Goal: Information Seeking & Learning: Learn about a topic

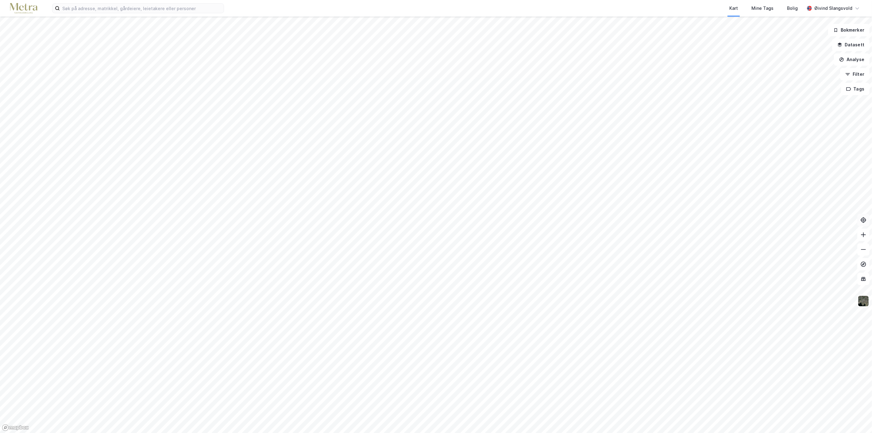
click at [864, 221] on icon at bounding box center [864, 220] width 6 height 6
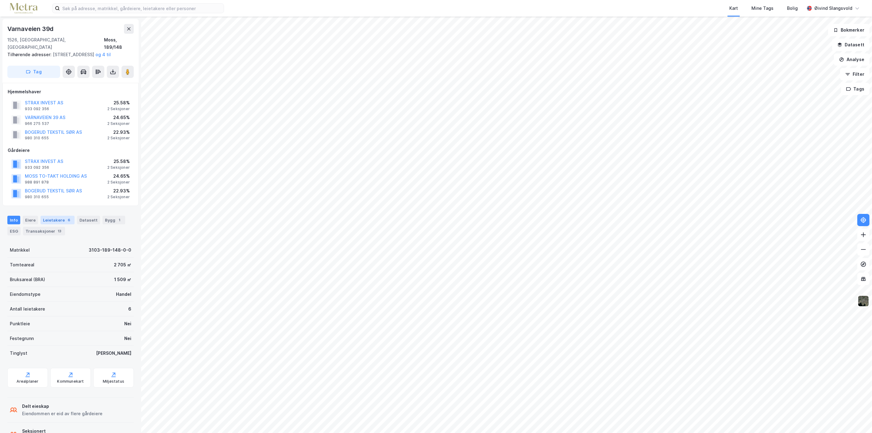
click at [55, 219] on div "Leietakere 6" at bounding box center [58, 220] width 34 height 9
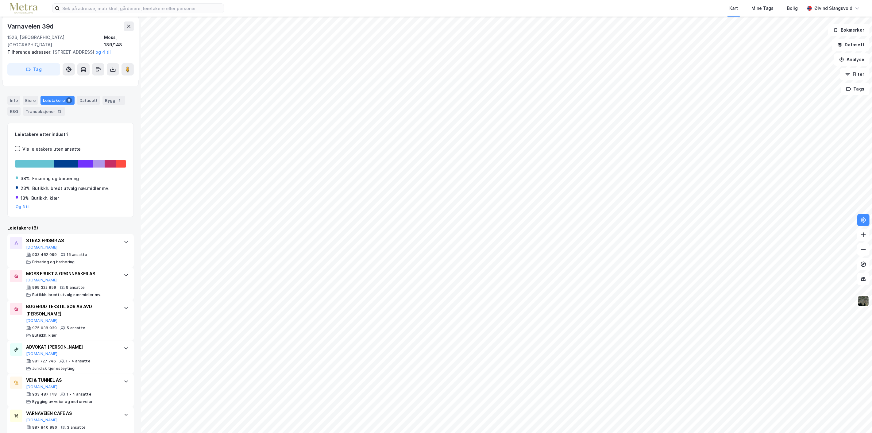
scroll to position [127, 0]
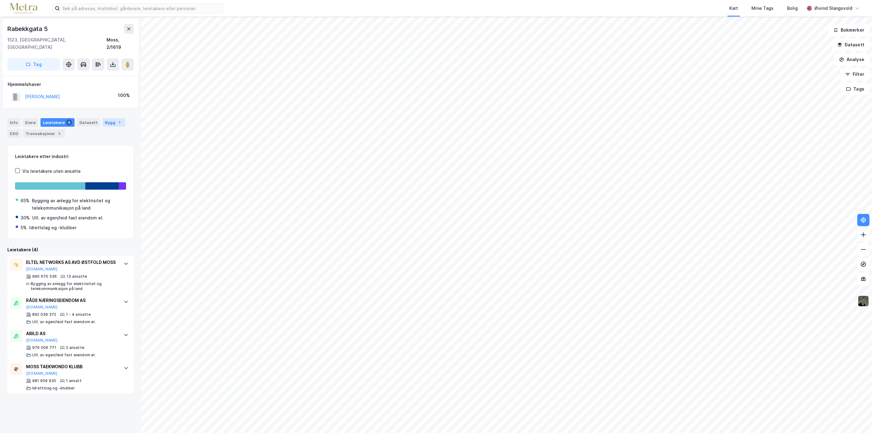
click at [108, 118] on div "Bygg 1" at bounding box center [114, 122] width 23 height 9
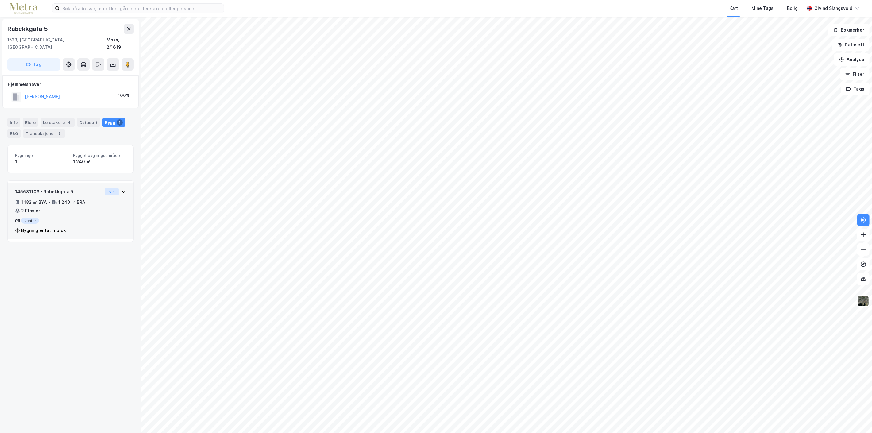
click at [105, 188] on button "Vis" at bounding box center [112, 191] width 14 height 7
